Goal: Information Seeking & Learning: Learn about a topic

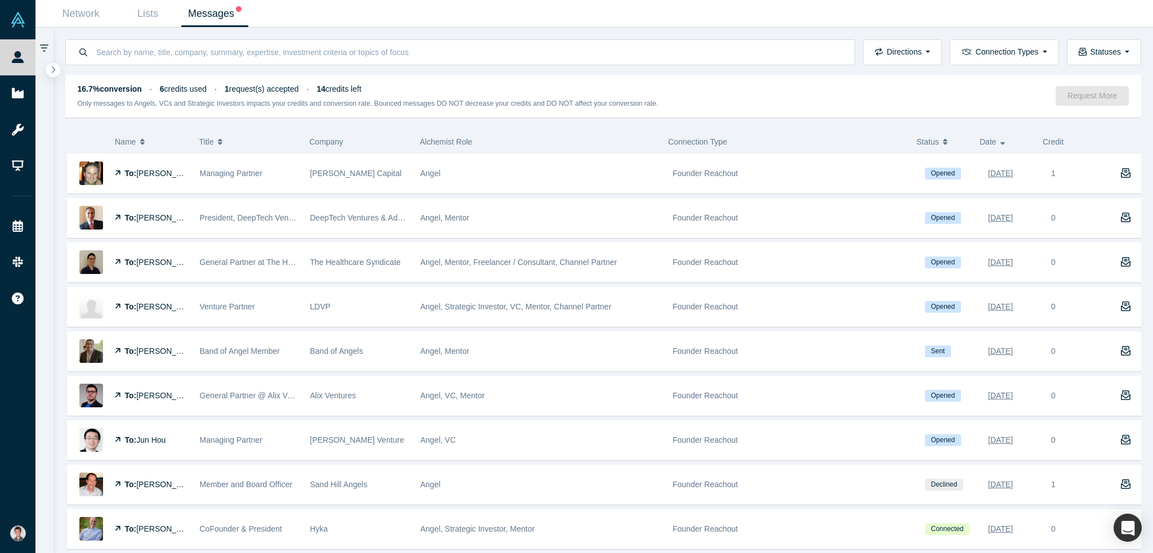
click at [200, 15] on link "Messages" at bounding box center [214, 14] width 67 height 26
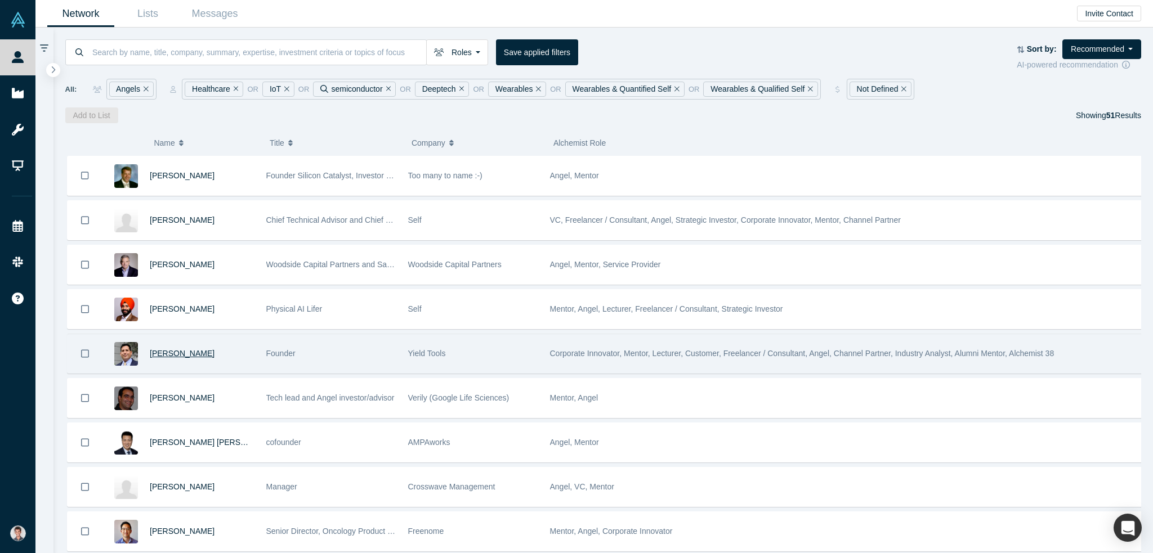
click at [189, 349] on span "[PERSON_NAME]" at bounding box center [182, 353] width 65 height 9
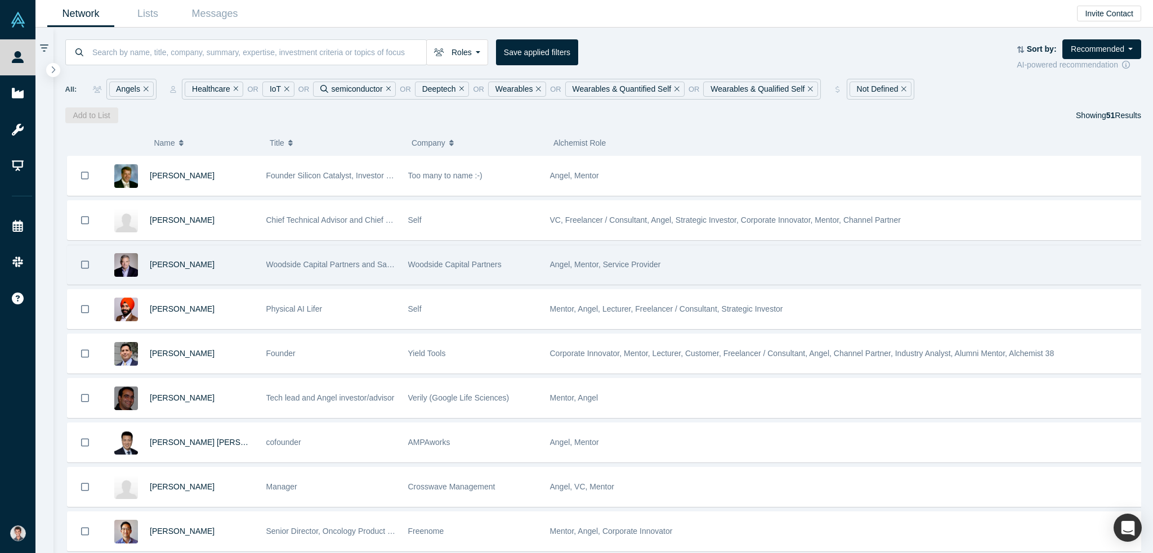
click at [208, 266] on div "[PERSON_NAME]" at bounding box center [202, 264] width 105 height 39
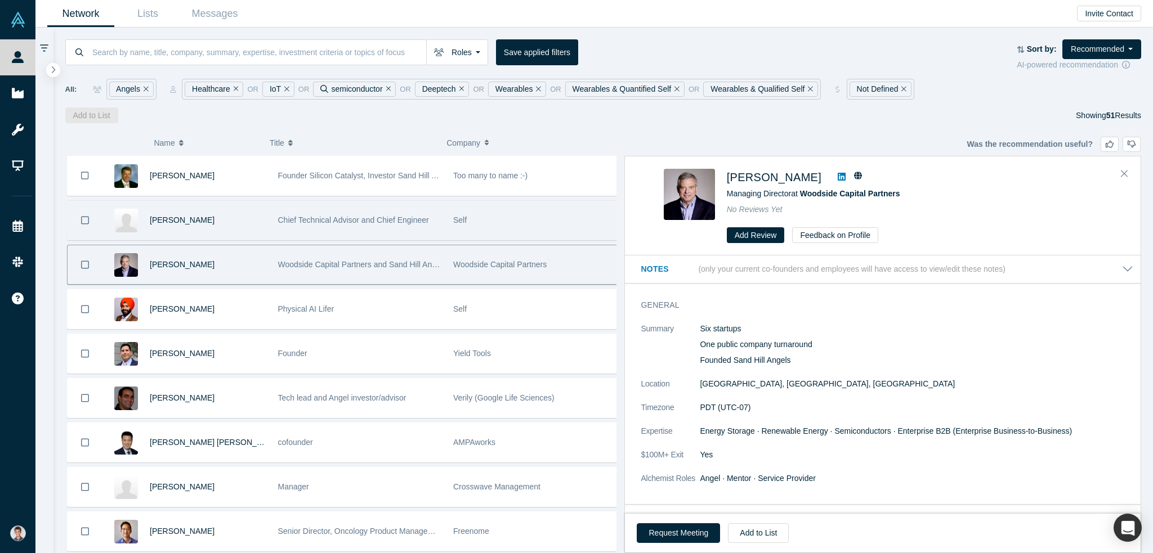
click at [232, 216] on div "[PERSON_NAME]" at bounding box center [208, 220] width 117 height 39
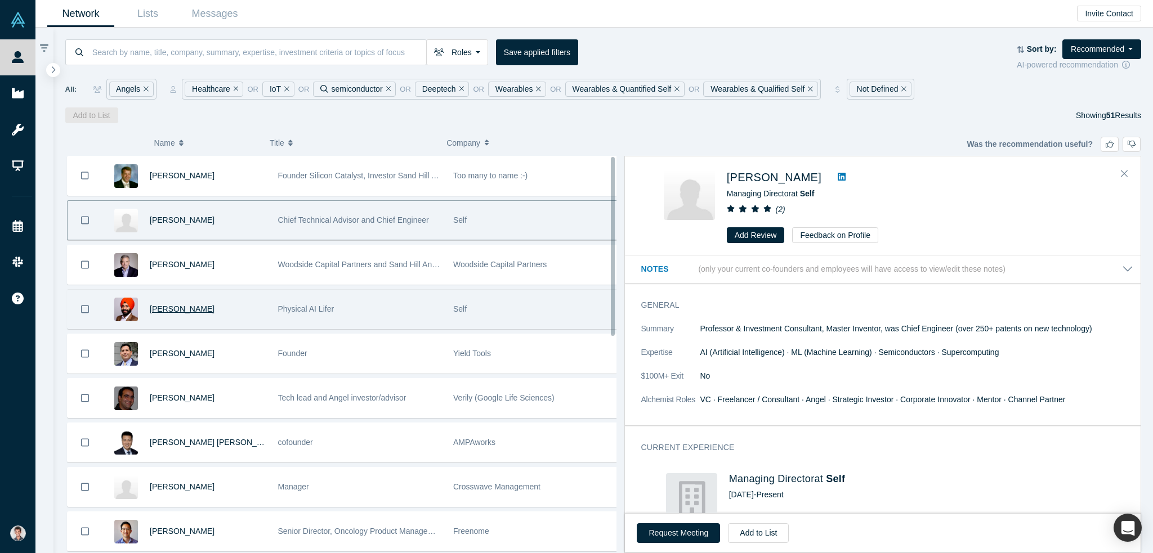
click at [197, 307] on span "[PERSON_NAME]" at bounding box center [182, 309] width 65 height 9
